Goal: Entertainment & Leisure: Consume media (video, audio)

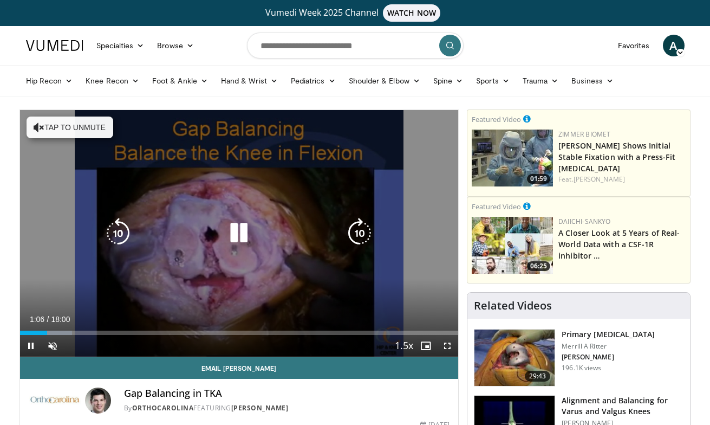
scroll to position [63, 0]
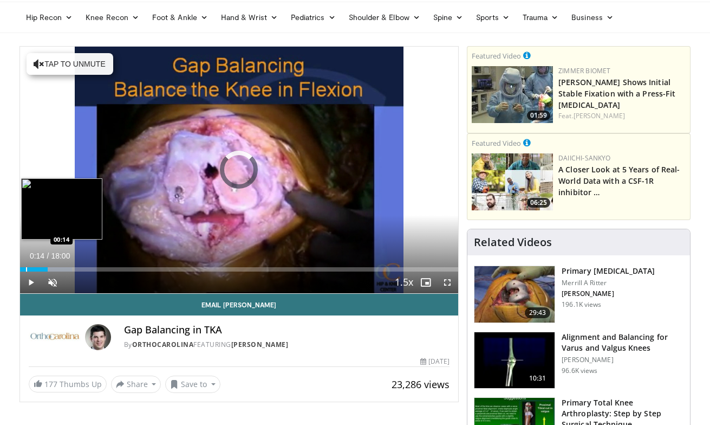
click at [26, 267] on div "Progress Bar" at bounding box center [26, 269] width 1 height 4
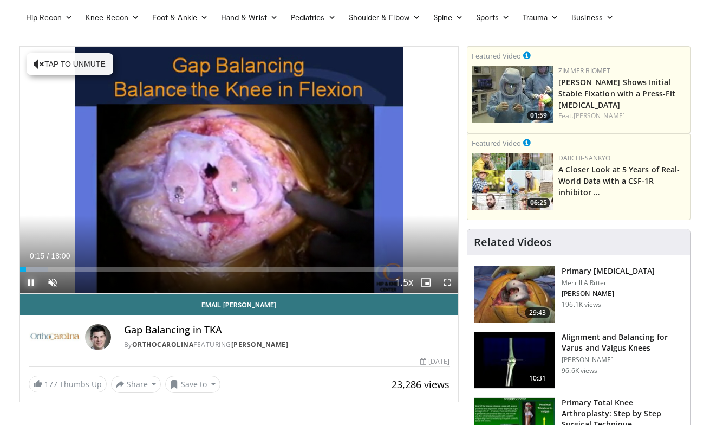
click at [30, 278] on span "Video Player" at bounding box center [31, 282] width 22 height 22
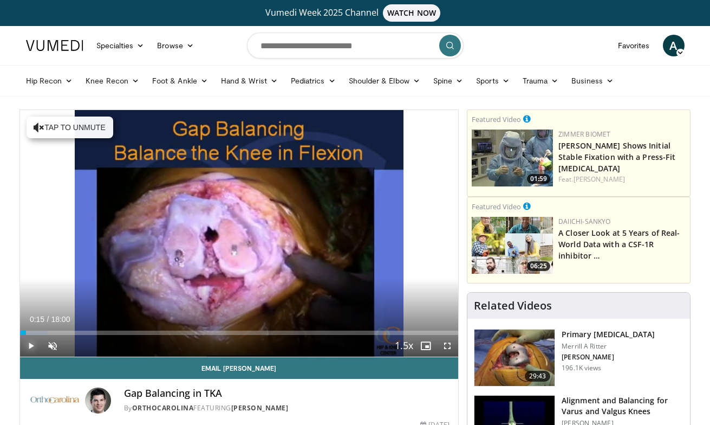
click at [33, 346] on span "Video Player" at bounding box center [31, 346] width 22 height 22
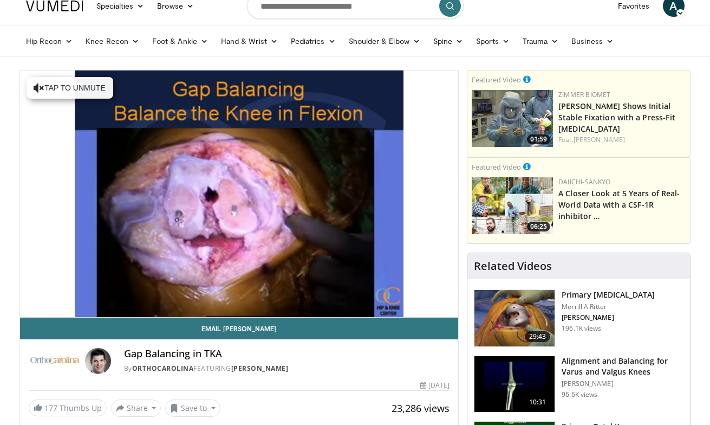
scroll to position [40, 0]
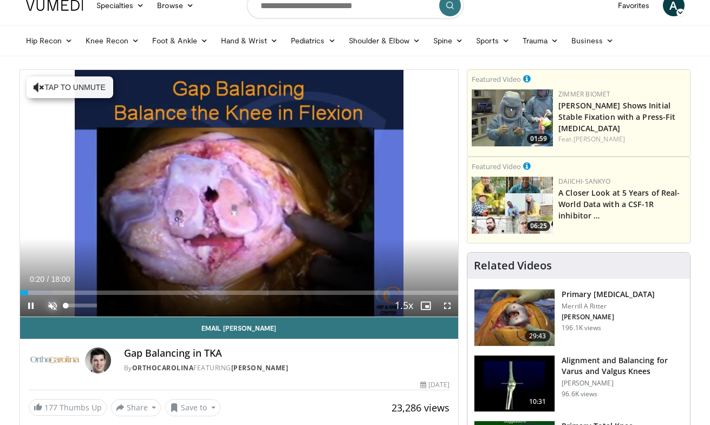
click at [56, 304] on span "Video Player" at bounding box center [53, 306] width 22 height 22
click at [449, 307] on span "Video Player" at bounding box center [448, 306] width 22 height 22
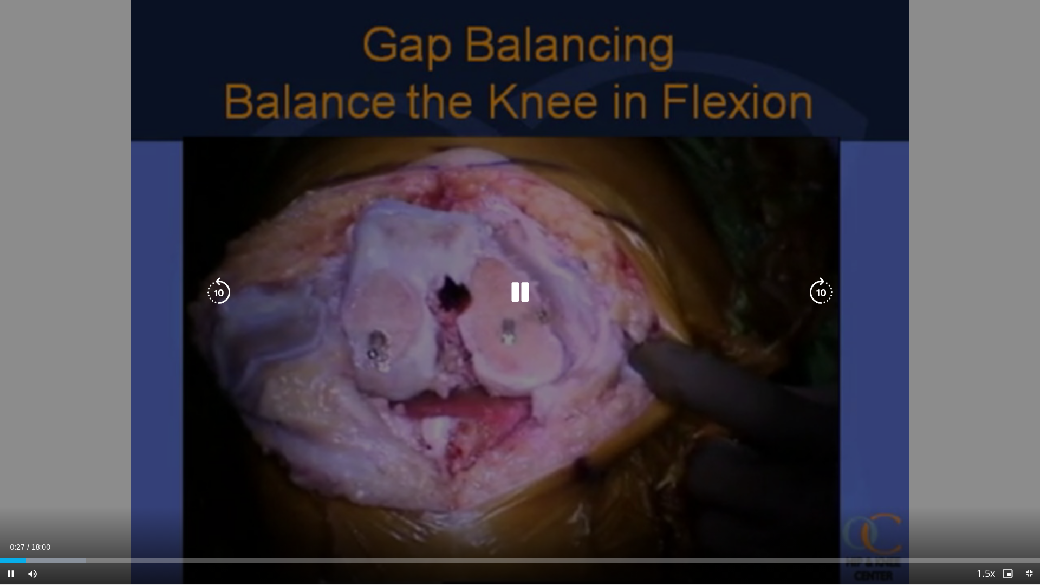
click at [522, 302] on icon "Video Player" at bounding box center [520, 292] width 30 height 30
click at [510, 307] on div "10 seconds Tap to unmute" at bounding box center [520, 292] width 1040 height 585
drag, startPoint x: 517, startPoint y: 290, endPoint x: 515, endPoint y: 281, distance: 9.5
click at [516, 282] on icon "Video Player" at bounding box center [520, 292] width 30 height 30
click at [521, 293] on icon "Video Player" at bounding box center [520, 292] width 30 height 30
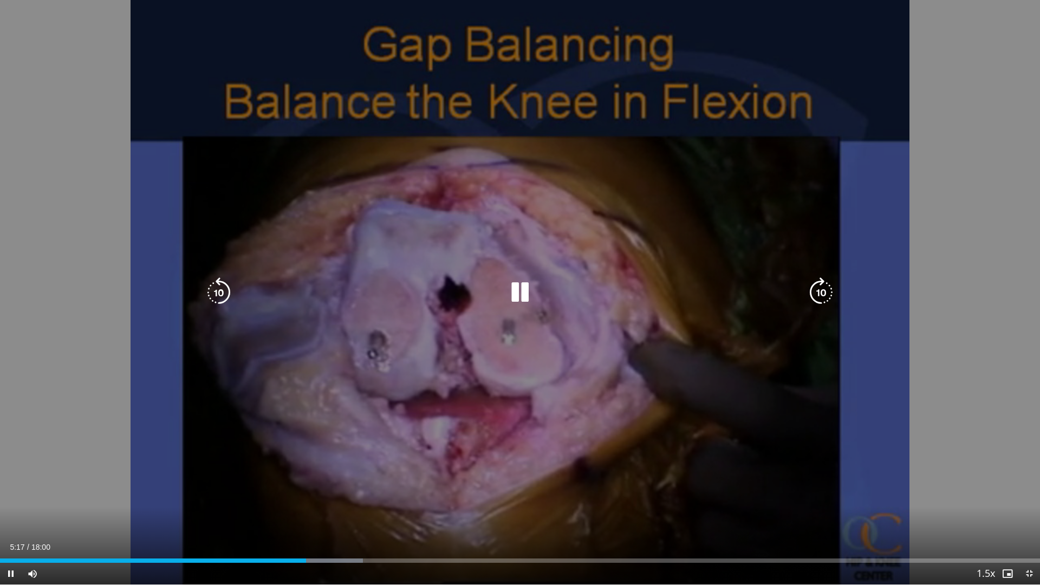
click at [528, 290] on icon "Video Player" at bounding box center [520, 292] width 30 height 30
click at [521, 289] on icon "Video Player" at bounding box center [520, 292] width 30 height 30
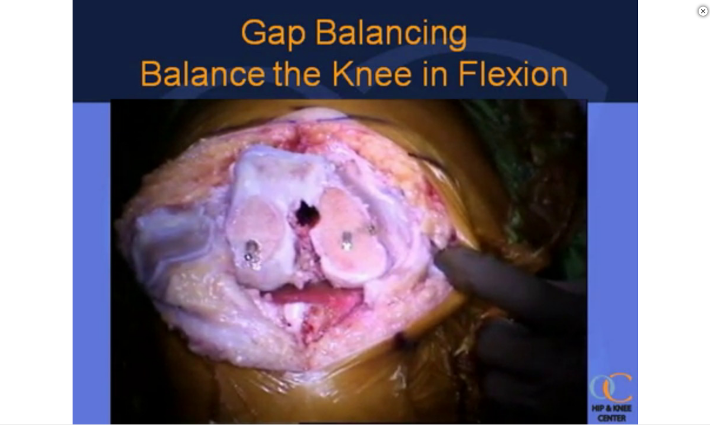
scroll to position [320, 0]
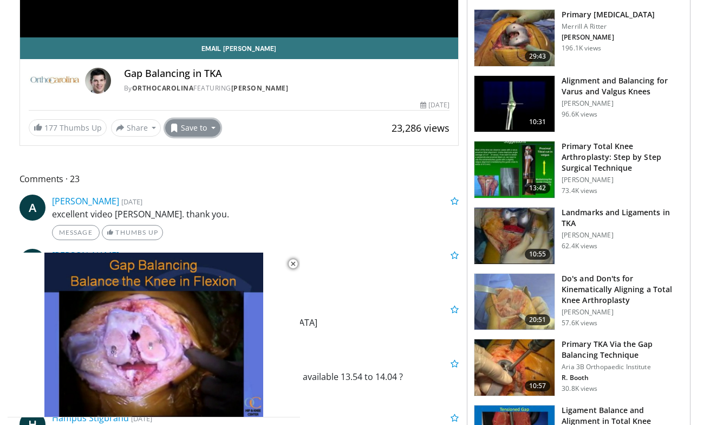
click at [189, 134] on button "Save to" at bounding box center [192, 127] width 55 height 17
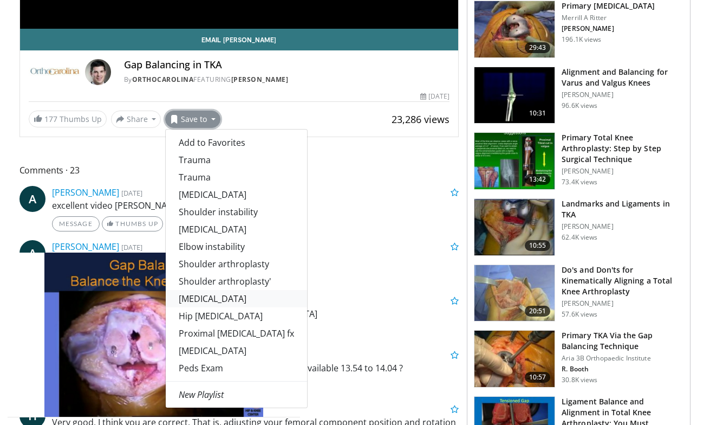
click at [240, 296] on link "[MEDICAL_DATA]" at bounding box center [236, 298] width 141 height 17
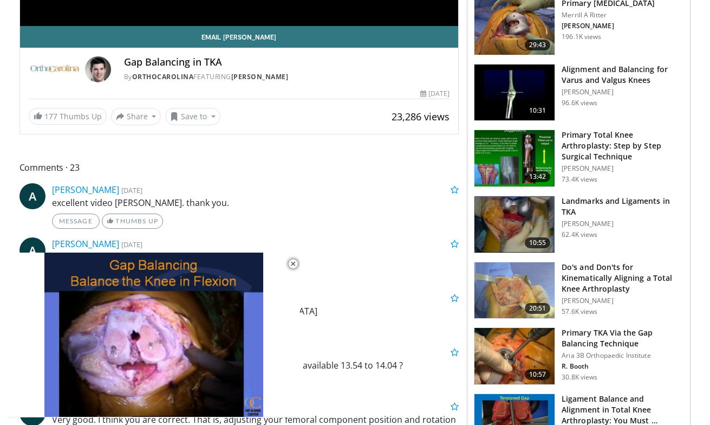
scroll to position [367, 0]
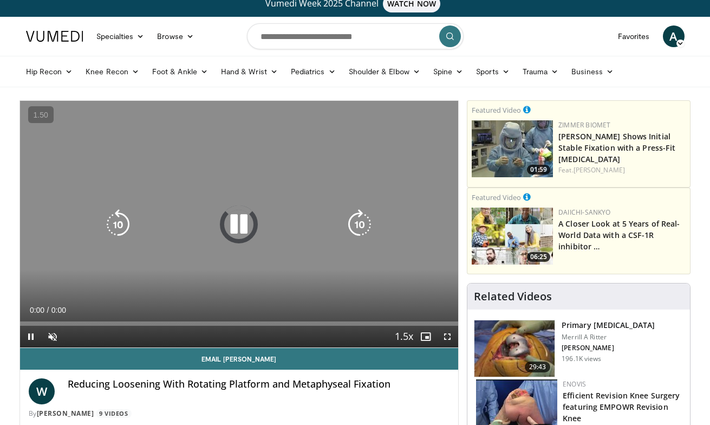
scroll to position [10, 0]
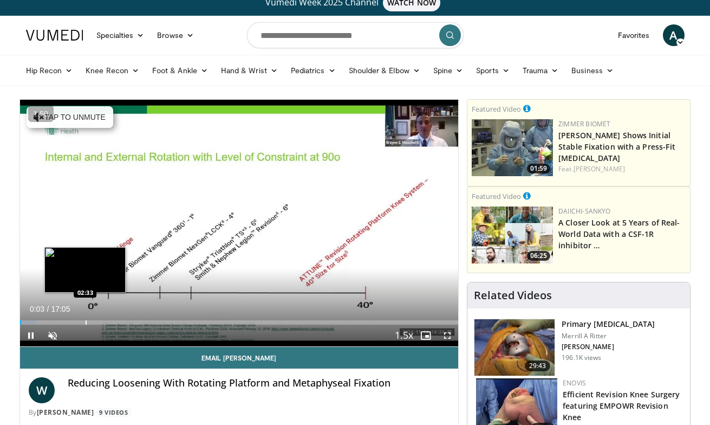
click at [85, 319] on div "Loaded : 3.86% 00:03 02:33" at bounding box center [239, 319] width 439 height 10
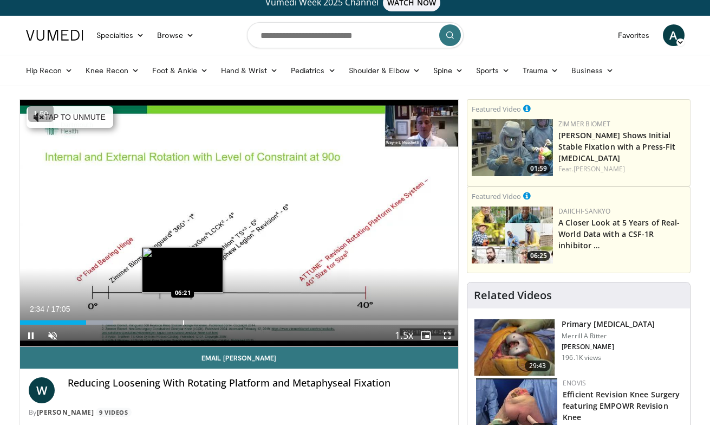
click at [183, 320] on div "Progress Bar" at bounding box center [183, 322] width 1 height 4
